Goal: Book appointment/travel/reservation

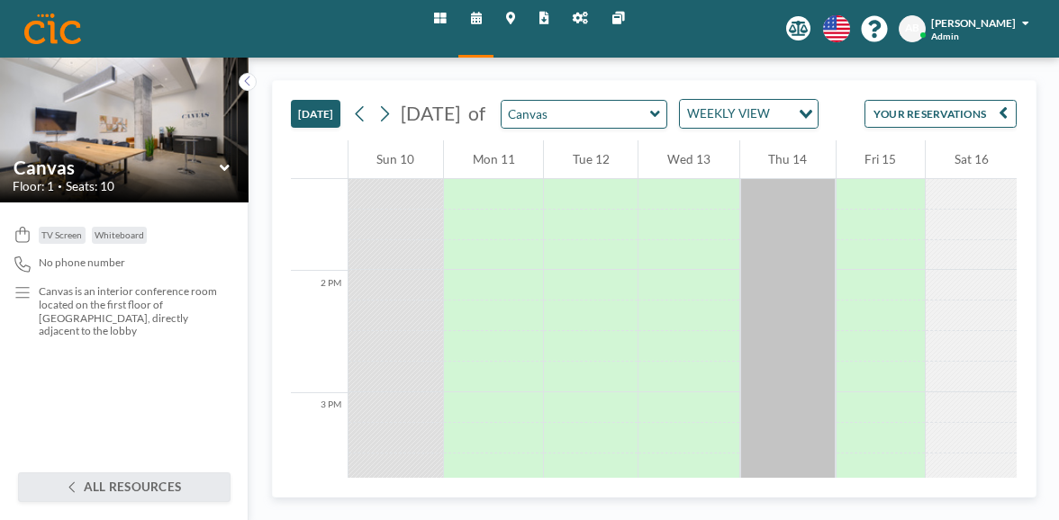
scroll to position [1244, 0]
click at [685, 101] on div "WEEKLY VIEW" at bounding box center [735, 111] width 110 height 23
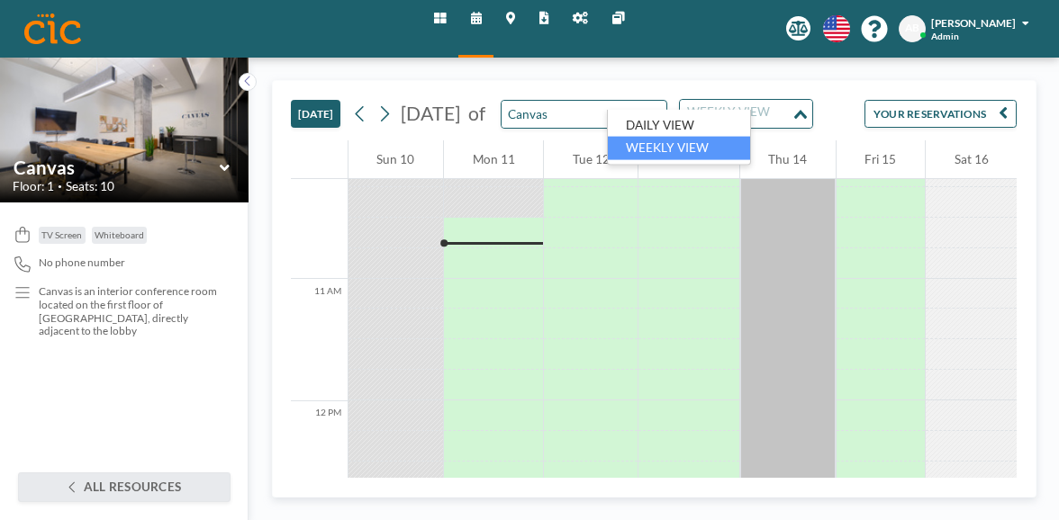
click at [683, 104] on input "Search for option" at bounding box center [735, 114] width 107 height 20
click at [377, 103] on icon at bounding box center [384, 114] width 14 height 23
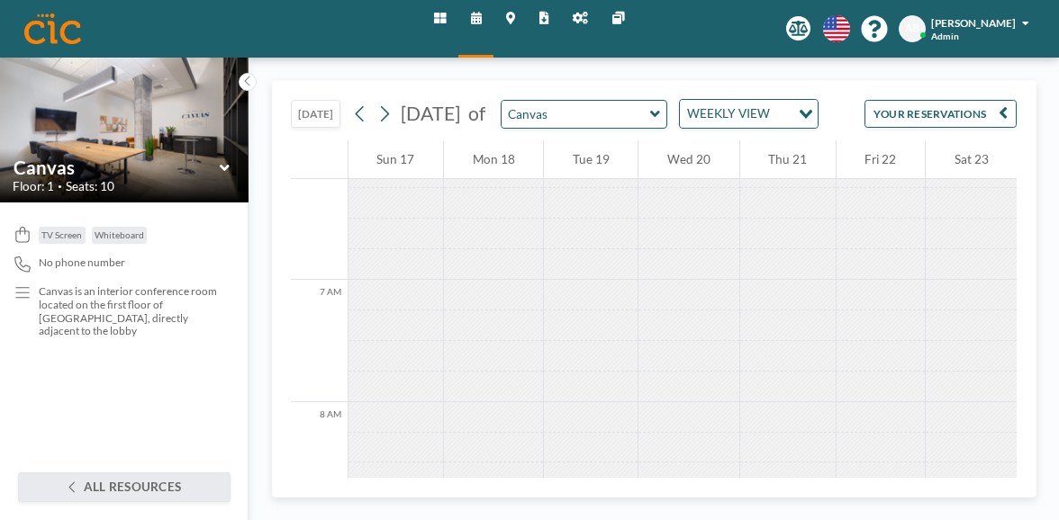
scroll to position [749, 0]
click at [377, 103] on icon at bounding box center [384, 114] width 14 height 23
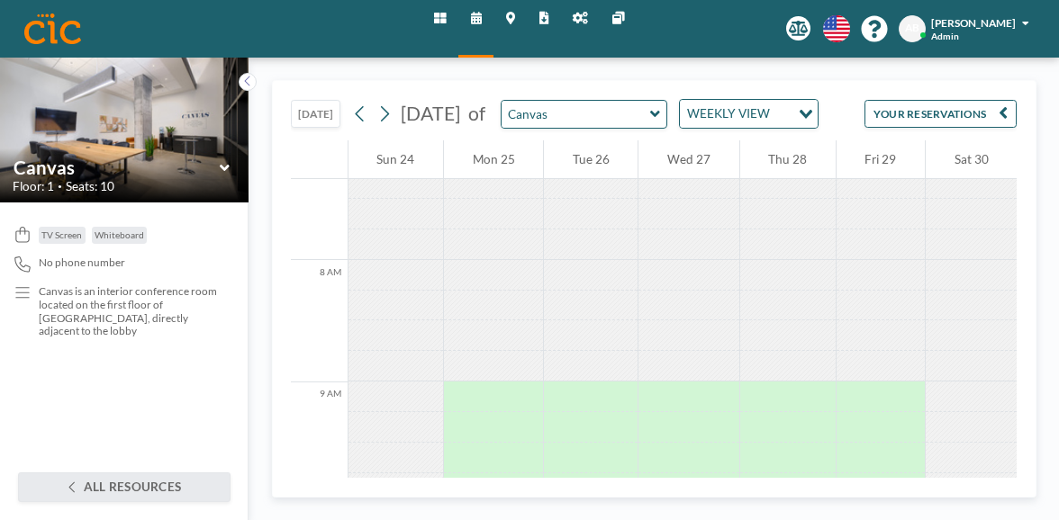
scroll to position [956, 0]
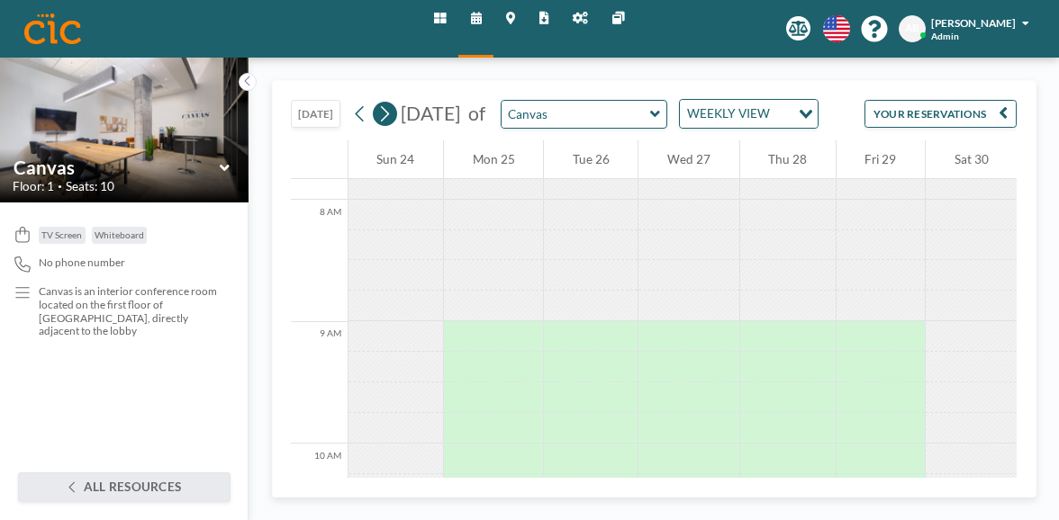
click at [377, 103] on icon at bounding box center [384, 114] width 14 height 23
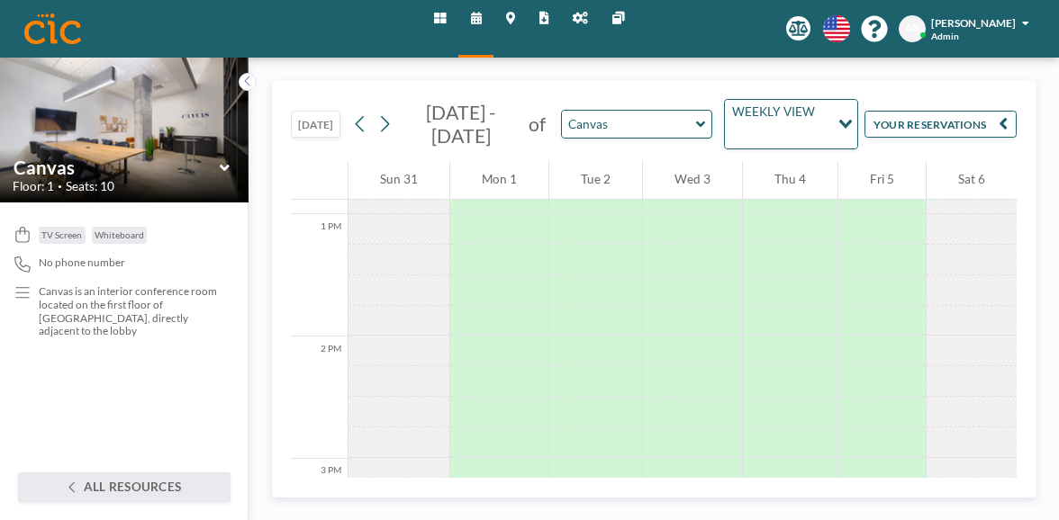
scroll to position [1572, 0]
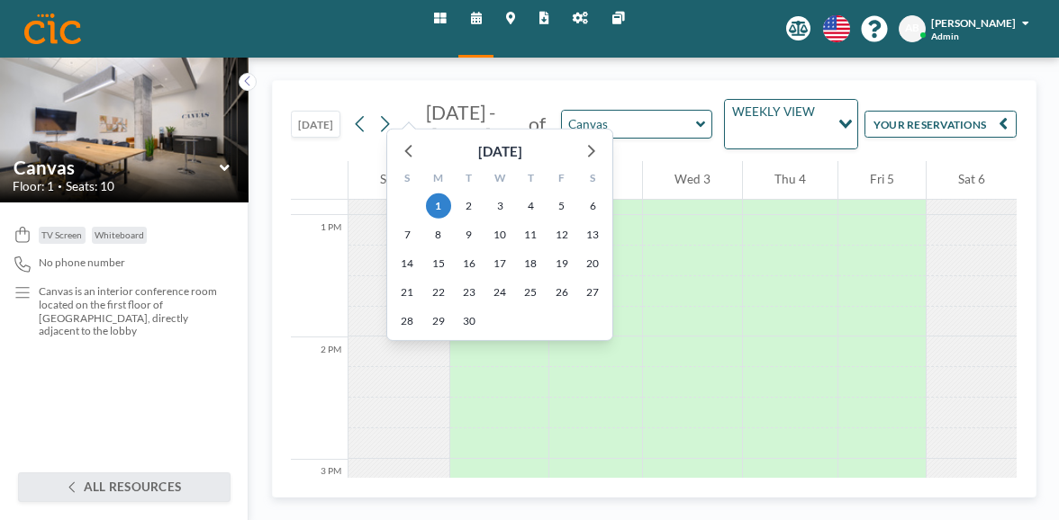
click at [377, 113] on icon at bounding box center [384, 124] width 14 height 23
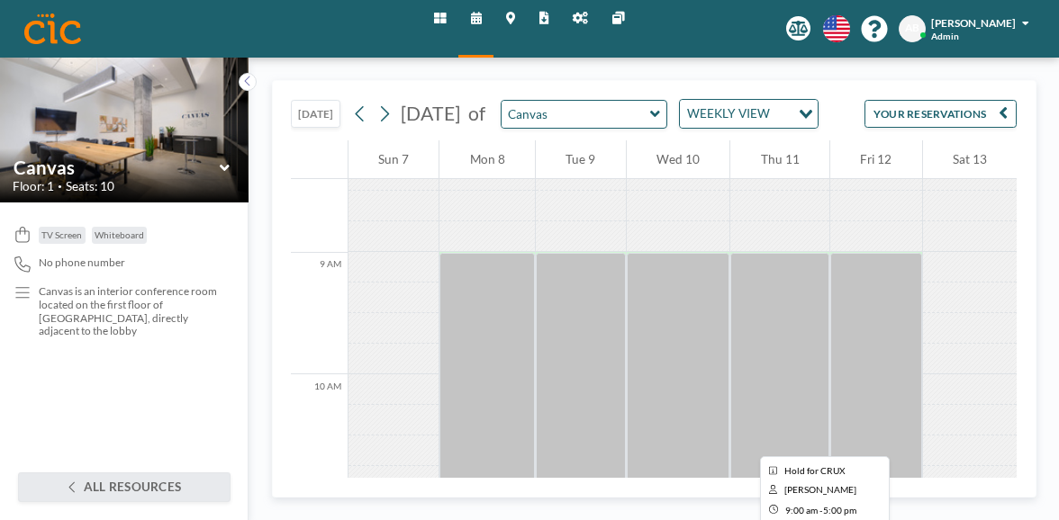
scroll to position [774, 0]
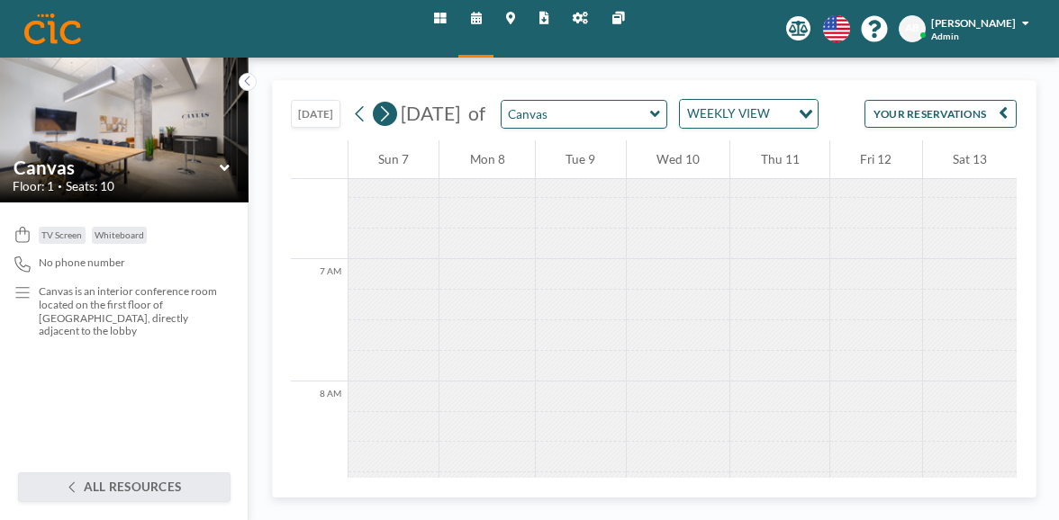
click at [377, 103] on icon at bounding box center [384, 114] width 14 height 23
click at [353, 103] on icon at bounding box center [360, 114] width 14 height 23
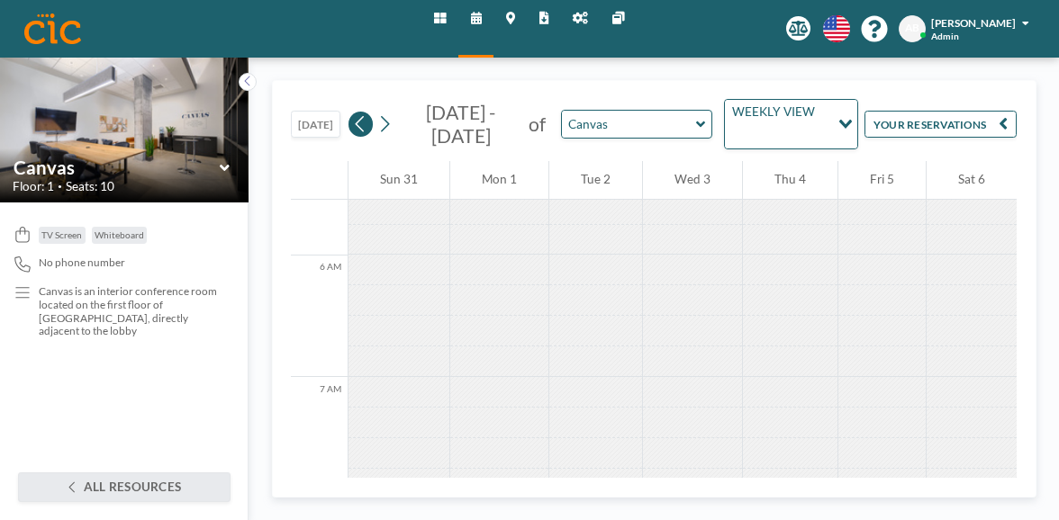
scroll to position [767, 0]
click at [353, 113] on icon at bounding box center [360, 124] width 14 height 23
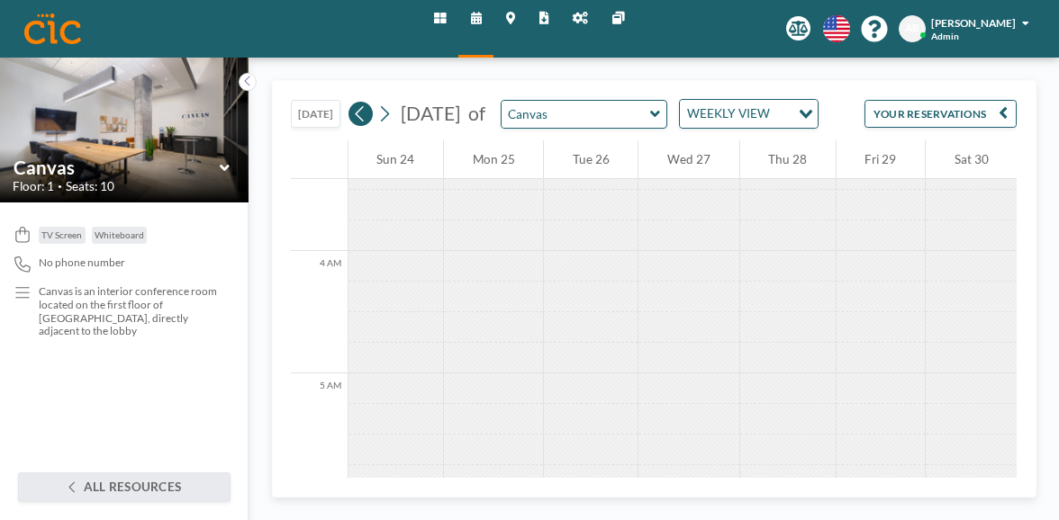
scroll to position [711, 0]
click at [353, 103] on icon at bounding box center [360, 114] width 14 height 23
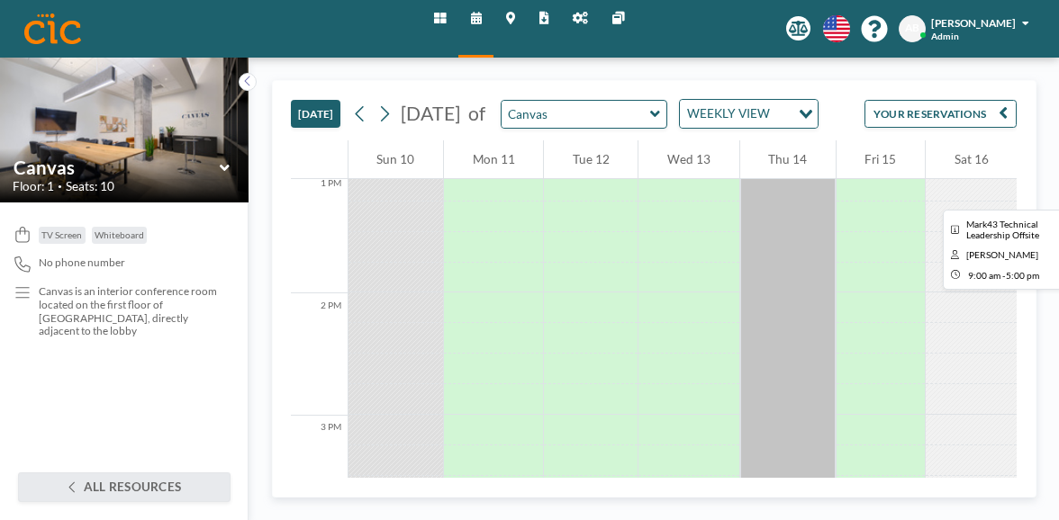
scroll to position [1563, 0]
